Goal: Information Seeking & Learning: Learn about a topic

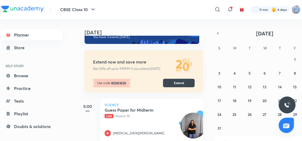
scroll to position [24, 0]
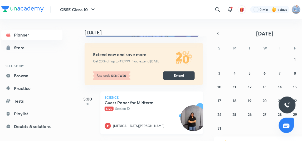
click at [109, 125] on icon at bounding box center [108, 125] width 6 height 6
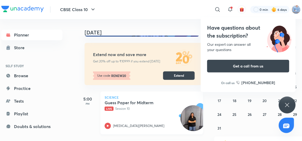
scroll to position [72, 0]
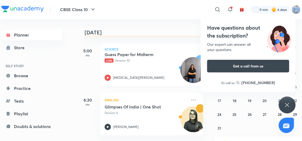
click at [107, 75] on icon at bounding box center [108, 77] width 6 height 6
click at [298, 113] on button "29" at bounding box center [295, 114] width 8 height 8
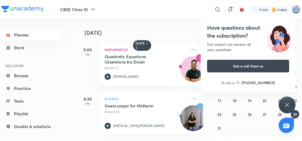
click at [106, 128] on icon at bounding box center [108, 125] width 6 height 6
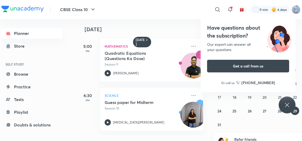
scroll to position [12, 0]
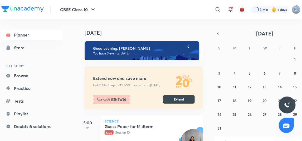
scroll to position [96, 0]
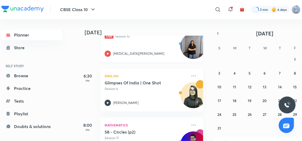
click at [112, 51] on div "[MEDICAL_DATA][PERSON_NAME]" at bounding box center [146, 53] width 83 height 6
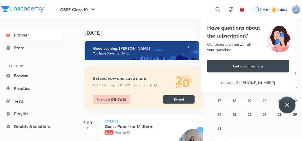
scroll to position [96, 0]
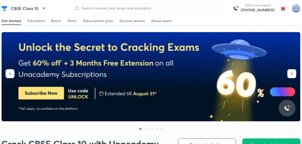
scroll to position [3, 0]
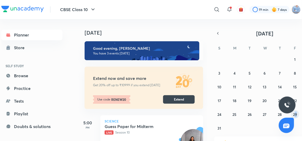
drag, startPoint x: 298, startPoint y: 118, endPoint x: 295, endPoint y: 117, distance: 2.7
click at [295, 117] on div "27 28 29 30 31 1 2 3 4 5 6 7 8 9 10 11 12 13 14 15 16 17 18 19 20 21 22 23 24 2…" at bounding box center [264, 93] width 101 height 77
click at [294, 116] on abbr "29" at bounding box center [295, 114] width 4 height 5
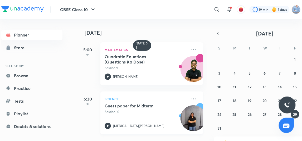
click at [108, 129] on div "Science Guess paper for Midterm Session 10 [MEDICAL_DATA][PERSON_NAME]" at bounding box center [151, 112] width 103 height 43
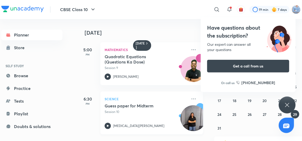
click at [146, 108] on div "Guess paper for Midterm Session 10" at bounding box center [146, 108] width 83 height 11
